Goal: Task Accomplishment & Management: Manage account settings

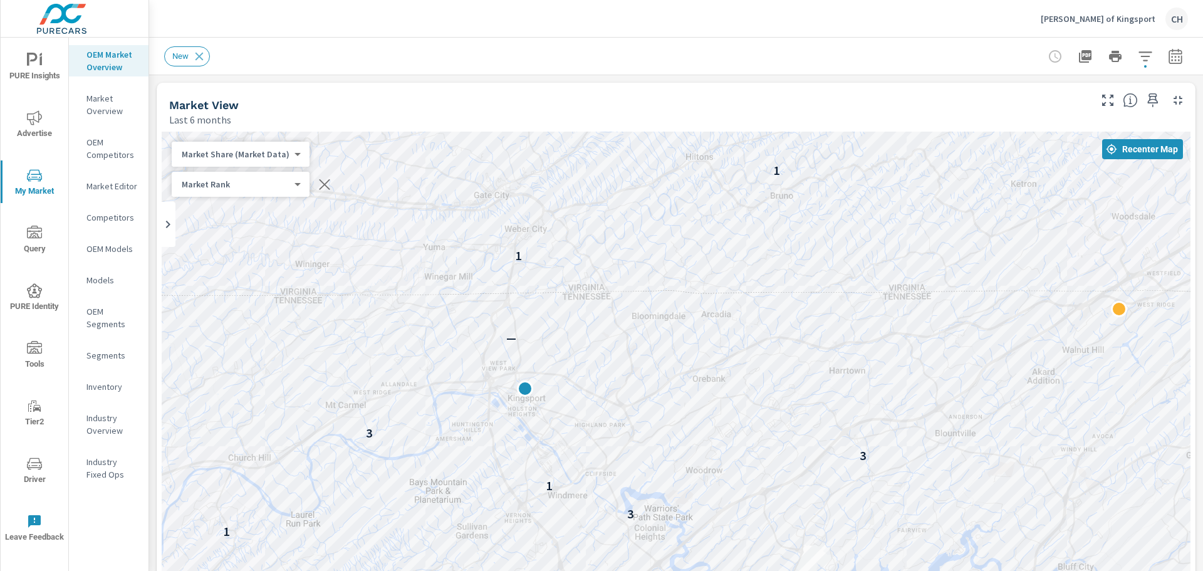
scroll to position [535, 0]
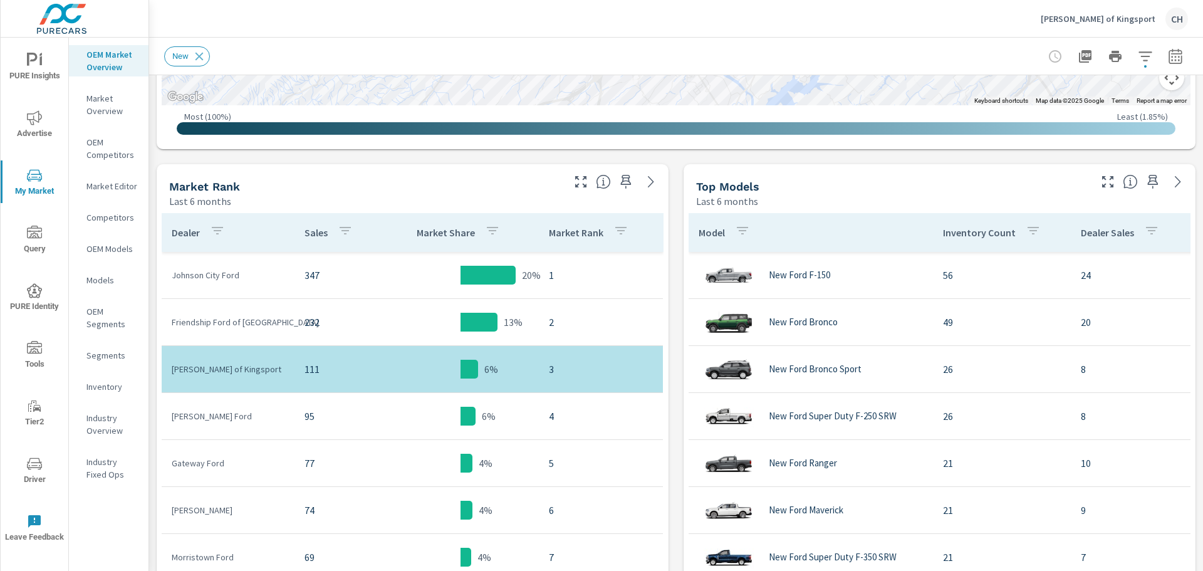
click at [1112, 16] on p "[PERSON_NAME] of Kingsport" at bounding box center [1098, 18] width 115 height 11
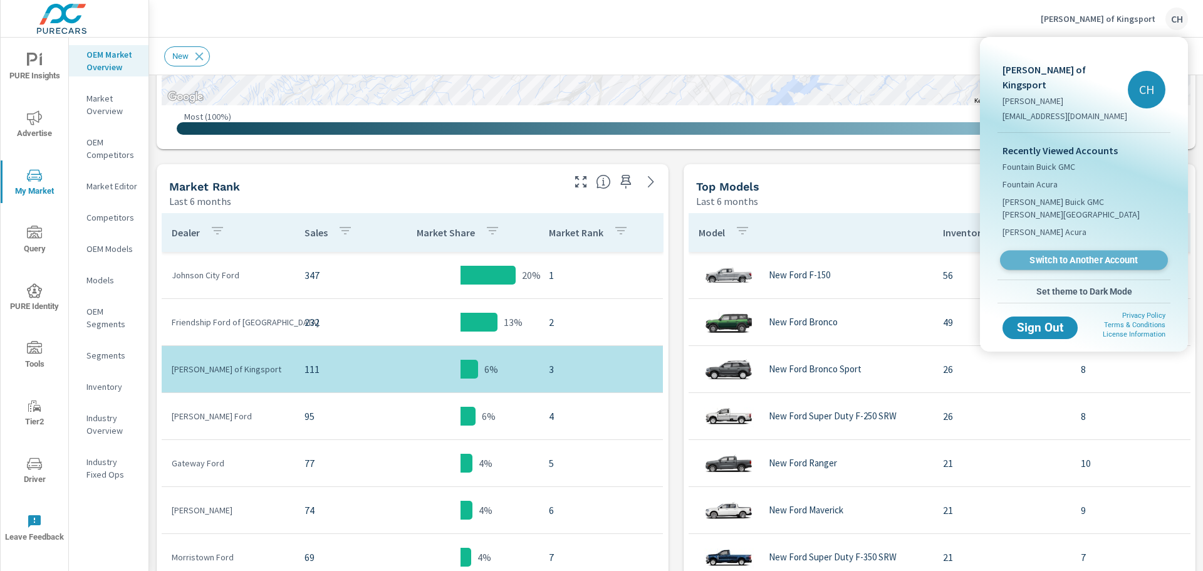
click at [1074, 254] on span "Switch to Another Account" at bounding box center [1084, 260] width 154 height 12
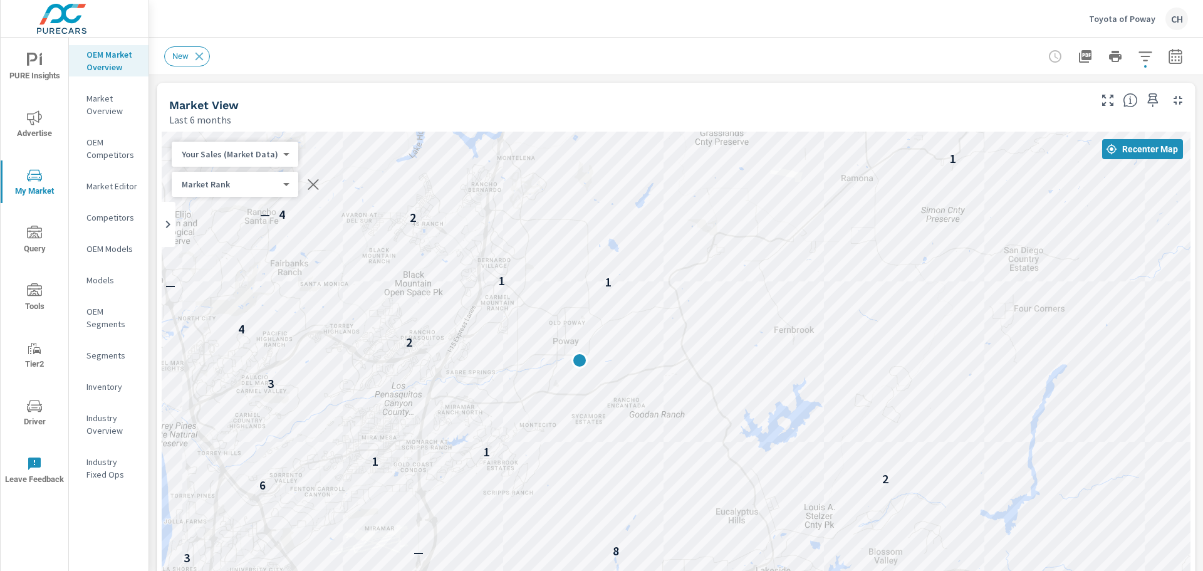
drag, startPoint x: 488, startPoint y: 470, endPoint x: 756, endPoint y: 472, distance: 267.6
click at [756, 472] on div "8 — — 2 4 9 9 9 9 — — — 7 8 — 9 8 — 7 3 10 9 — 6 9 7 2 7 6 8 — 7 6 10 5 3 — — 8…" at bounding box center [676, 386] width 1029 height 509
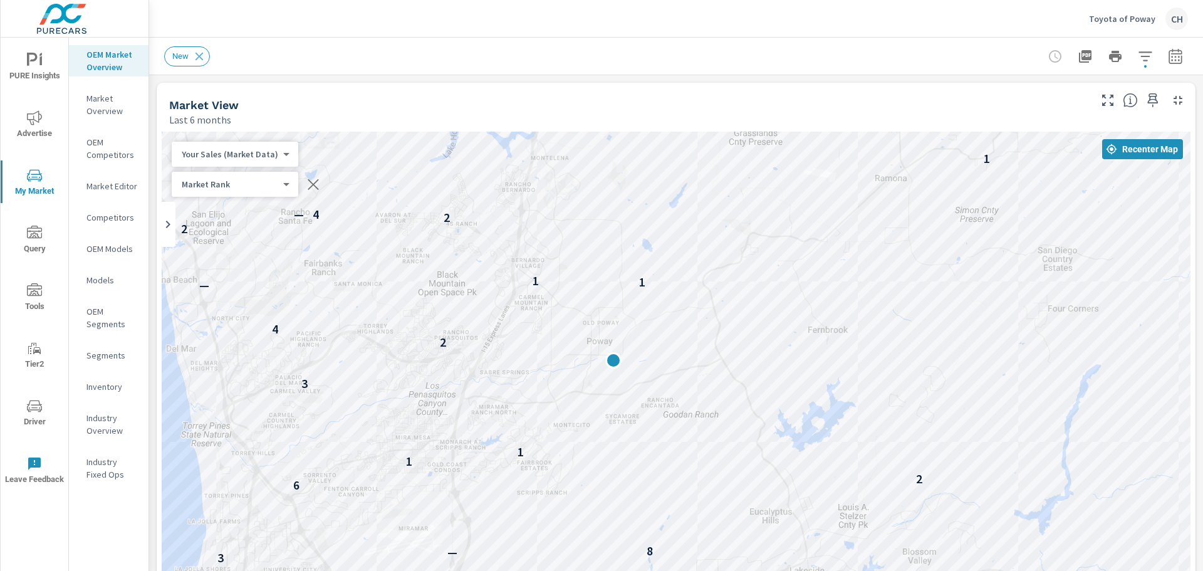
drag, startPoint x: 682, startPoint y: 442, endPoint x: 718, endPoint y: 472, distance: 47.1
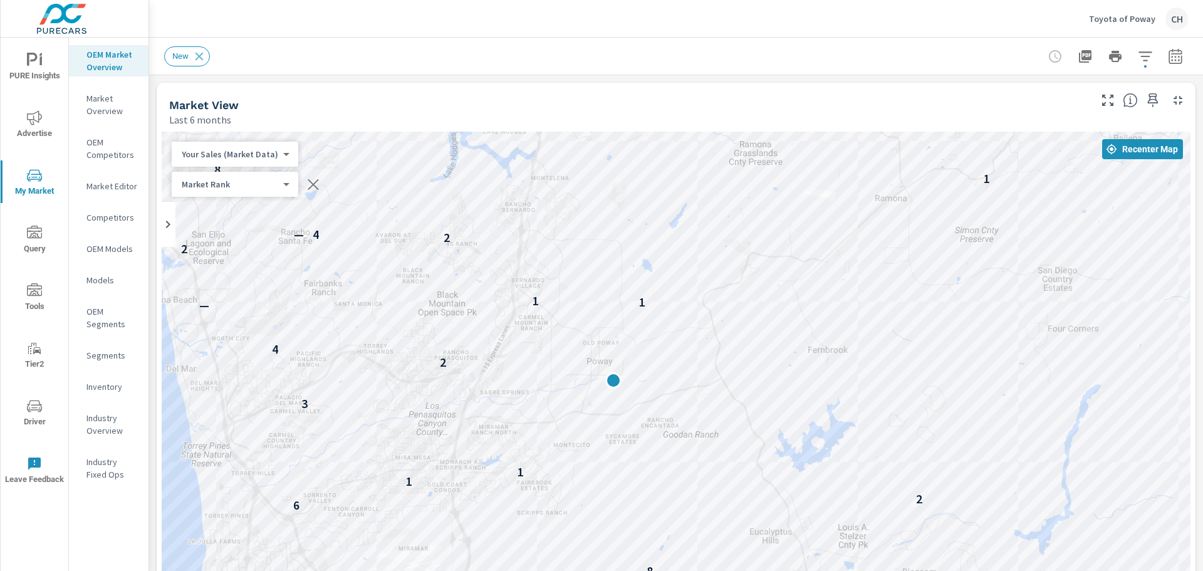
drag, startPoint x: 648, startPoint y: 494, endPoint x: 648, endPoint y: 512, distance: 17.5
click at [648, 512] on div "8 — — 4 9 9 9 9 — — — 7 8 — 9 8 — 7 3 10 9 — 6 9 7 2 7 6 8 7 6 10 5 3 — — 8 6 2…" at bounding box center [676, 386] width 1029 height 509
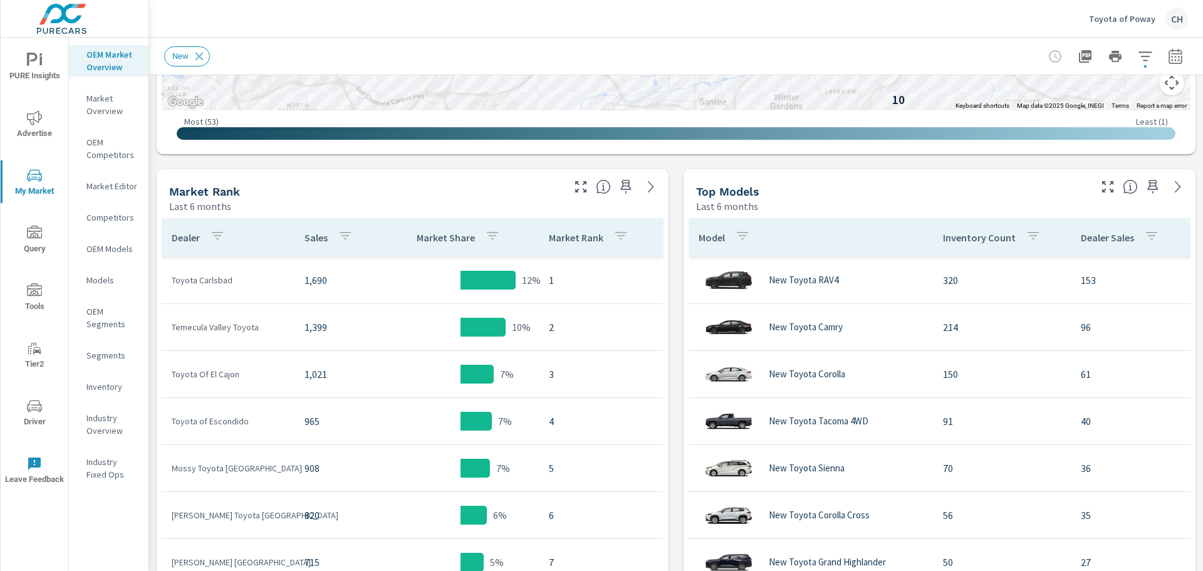
scroll to position [251, 0]
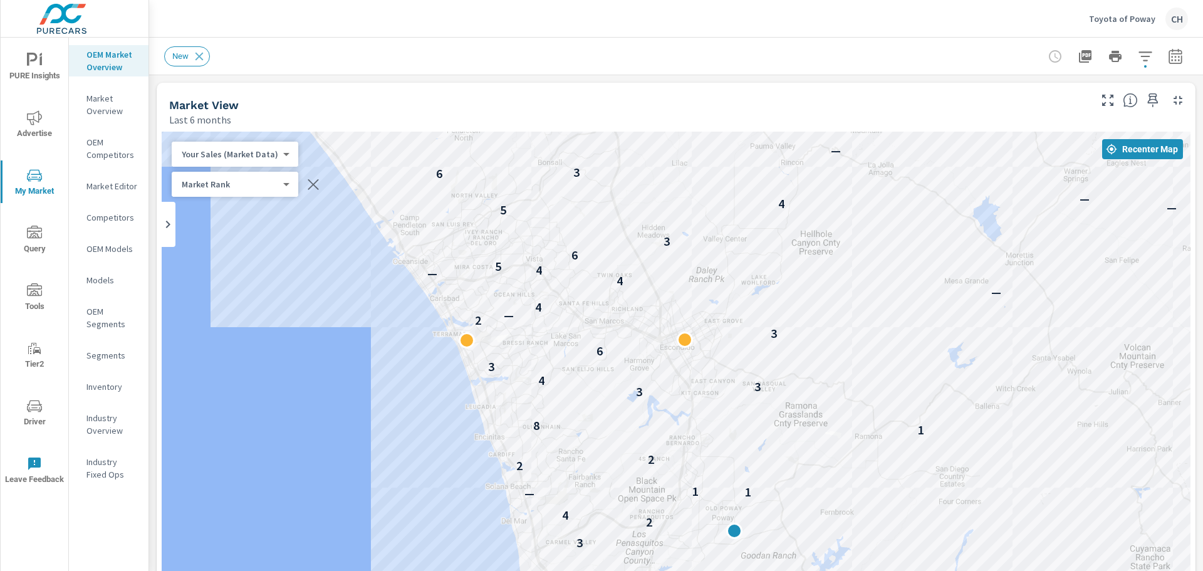
drag, startPoint x: 345, startPoint y: 332, endPoint x: 365, endPoint y: 507, distance: 175.9
click at [365, 507] on div "7 — 10 — 11 8 10 — — — — 7 — 9 8 — — 2 4 9 9 9 9 — — — — 7 8 — 9 8 — 7 3 10 9 —…" at bounding box center [676, 386] width 1029 height 509
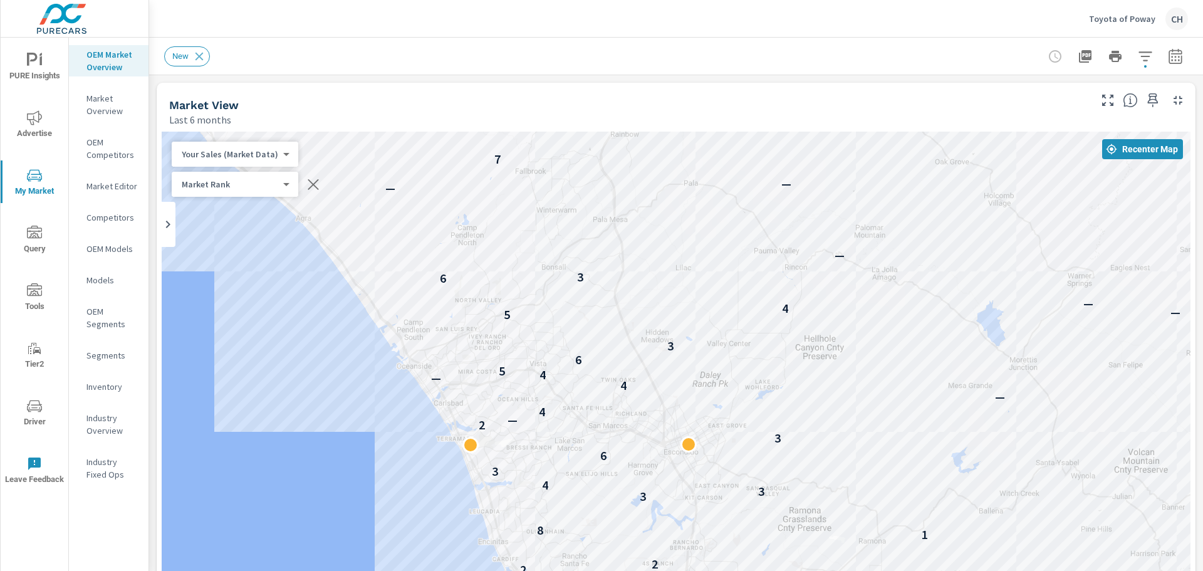
drag, startPoint x: 348, startPoint y: 378, endPoint x: 352, endPoint y: 484, distance: 106.0
click at [352, 484] on div "— 7 — 9 8 — — 2 4 9 9 9 9 — — — — 7 8 — 9 8 — 7 3 10 9 — 6 9 7 2 7 6 8 — 7 6 10…" at bounding box center [676, 386] width 1029 height 509
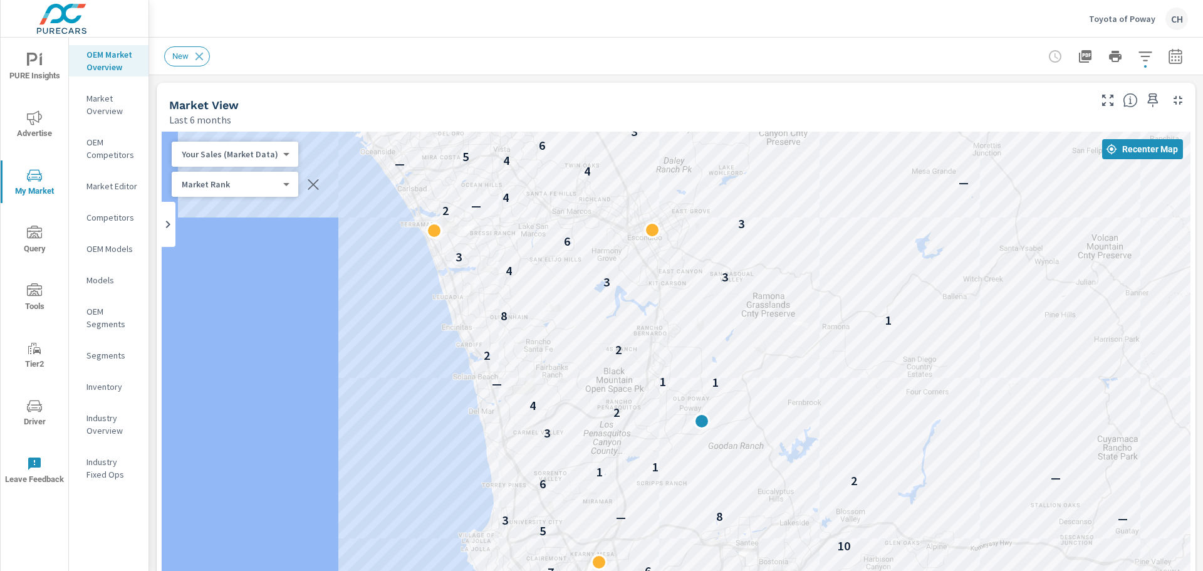
drag, startPoint x: 345, startPoint y: 378, endPoint x: 308, endPoint y: 166, distance: 215.6
click at [308, 166] on div "9 7 2 7 6 8 — 7 6 10 5 3 — — 8 6 2 — 1 1 1 3 2 4 — 1 1 2 2 1 8 3 3 4 3 6 3 — 2 …" at bounding box center [676, 386] width 1029 height 509
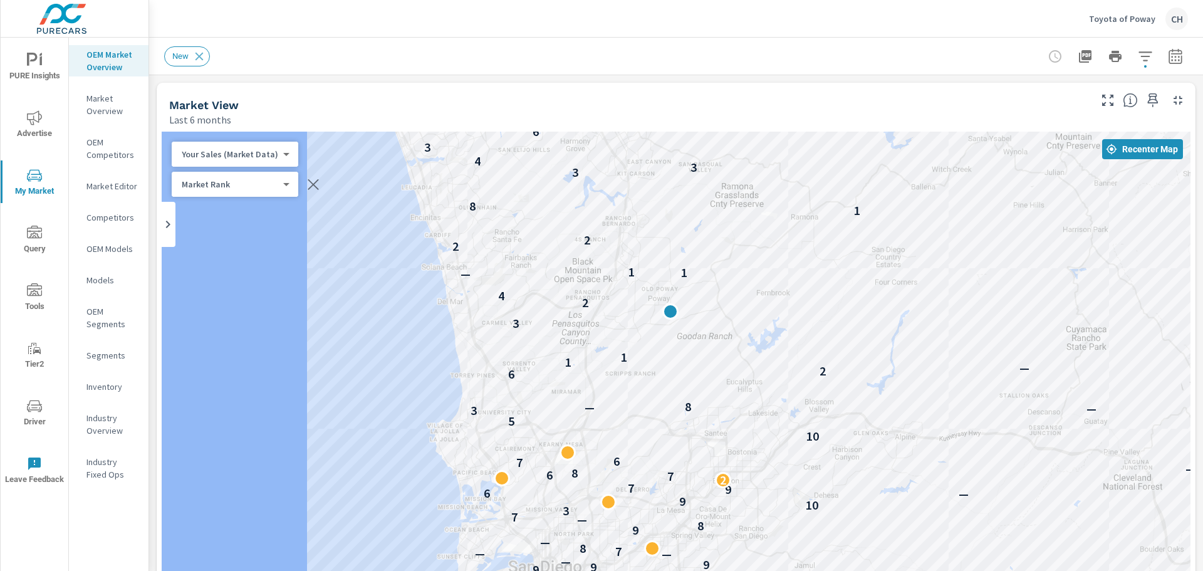
drag, startPoint x: 359, startPoint y: 471, endPoint x: 328, endPoint y: 362, distance: 114.1
click at [328, 362] on div "9 9 7 — 10 — 11 8 10 — — — — 7 — 9 8 — — 2 4 9 9 9 9 — — — — 7 8 — 9 8 — 7 3 10…" at bounding box center [676, 386] width 1029 height 509
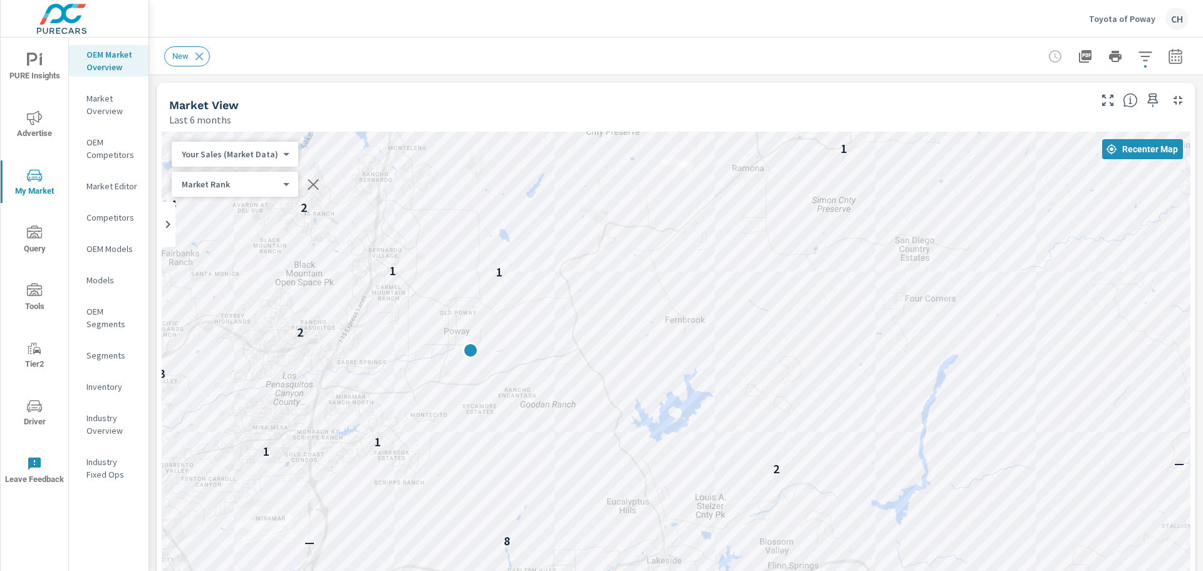
drag, startPoint x: 563, startPoint y: 382, endPoint x: 536, endPoint y: 531, distance: 151.7
click at [536, 531] on div "8 — — 2 4 9 9 9 9 — — — 7 8 — 9 8 — 7 3 10 9 — 6 9 7 2 7 6 8 — 7 6 10 5 3 — — 8…" at bounding box center [676, 386] width 1029 height 509
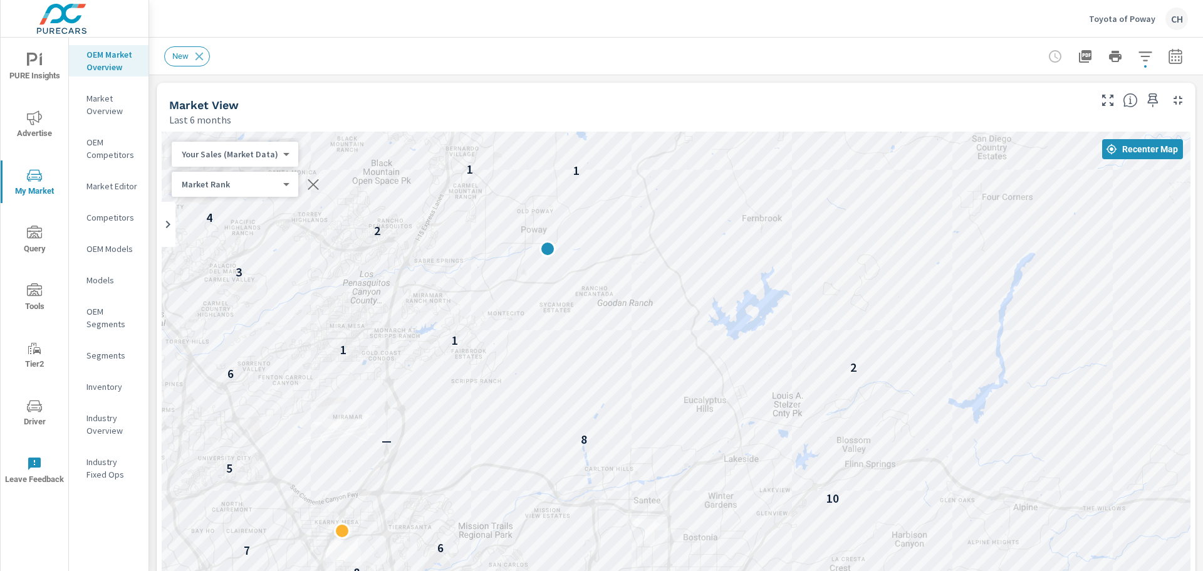
drag, startPoint x: 858, startPoint y: 344, endPoint x: 936, endPoint y: 241, distance: 128.8
click at [936, 241] on div "8 — — 2 4 9 9 9 9 — — — 7 8 — 9 8 — 7 3 10 9 — 6 9 7 2 7 6 8 — 7 6 10 5 3 — — 8…" at bounding box center [676, 386] width 1029 height 509
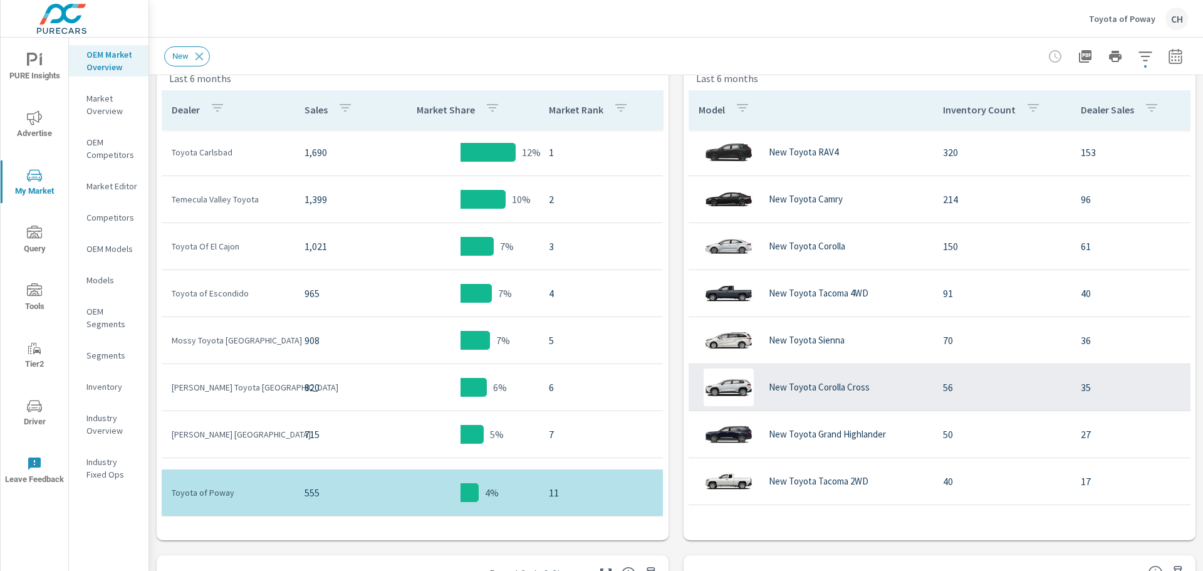
scroll to position [63, 0]
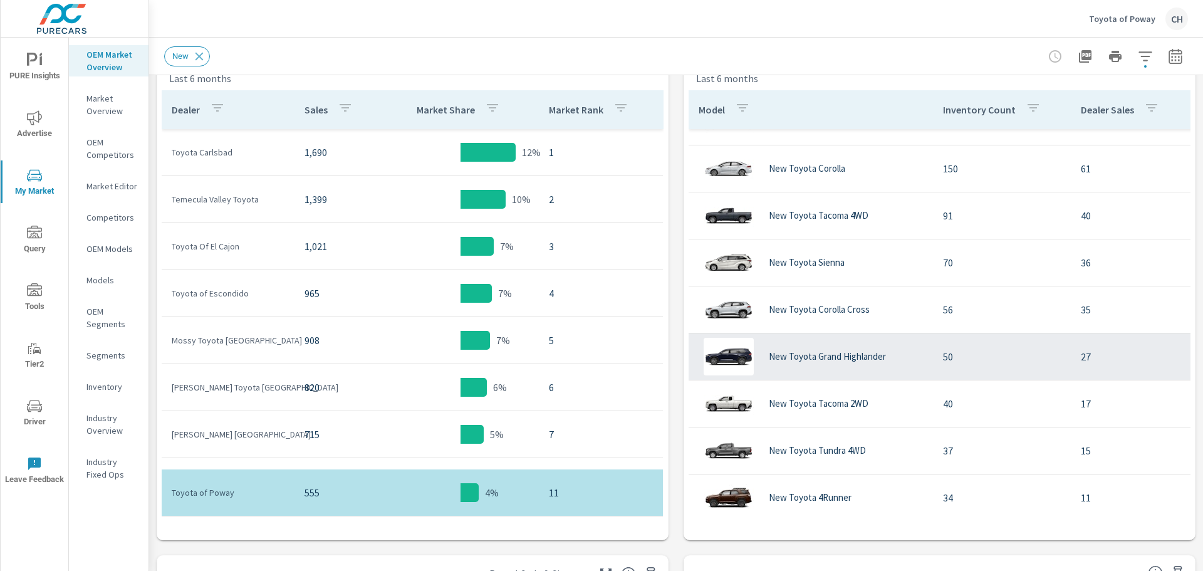
scroll to position [188, 0]
